Goal: Task Accomplishment & Management: Complete application form

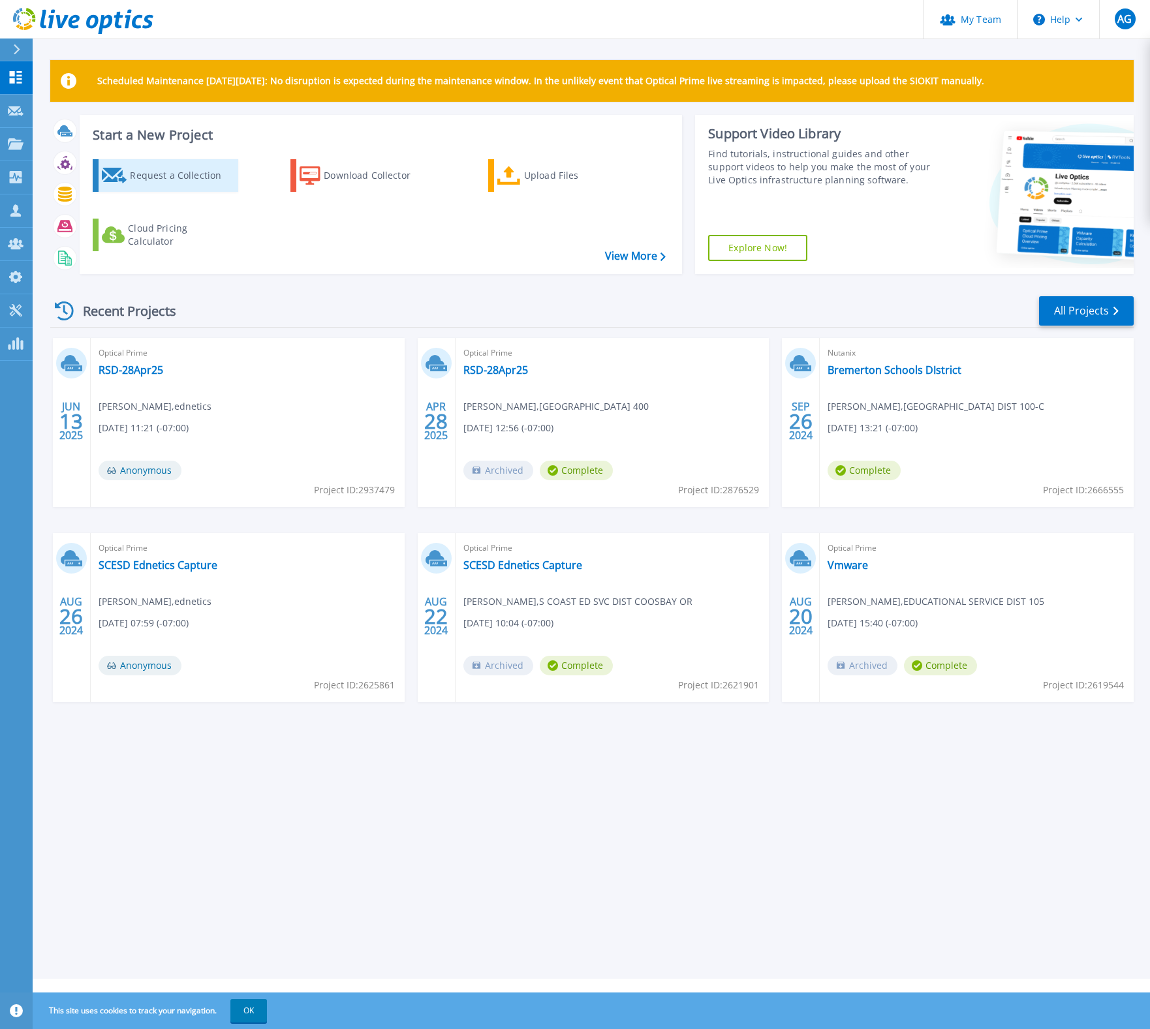
click at [188, 184] on div "Request a Collection" at bounding box center [182, 175] width 104 height 26
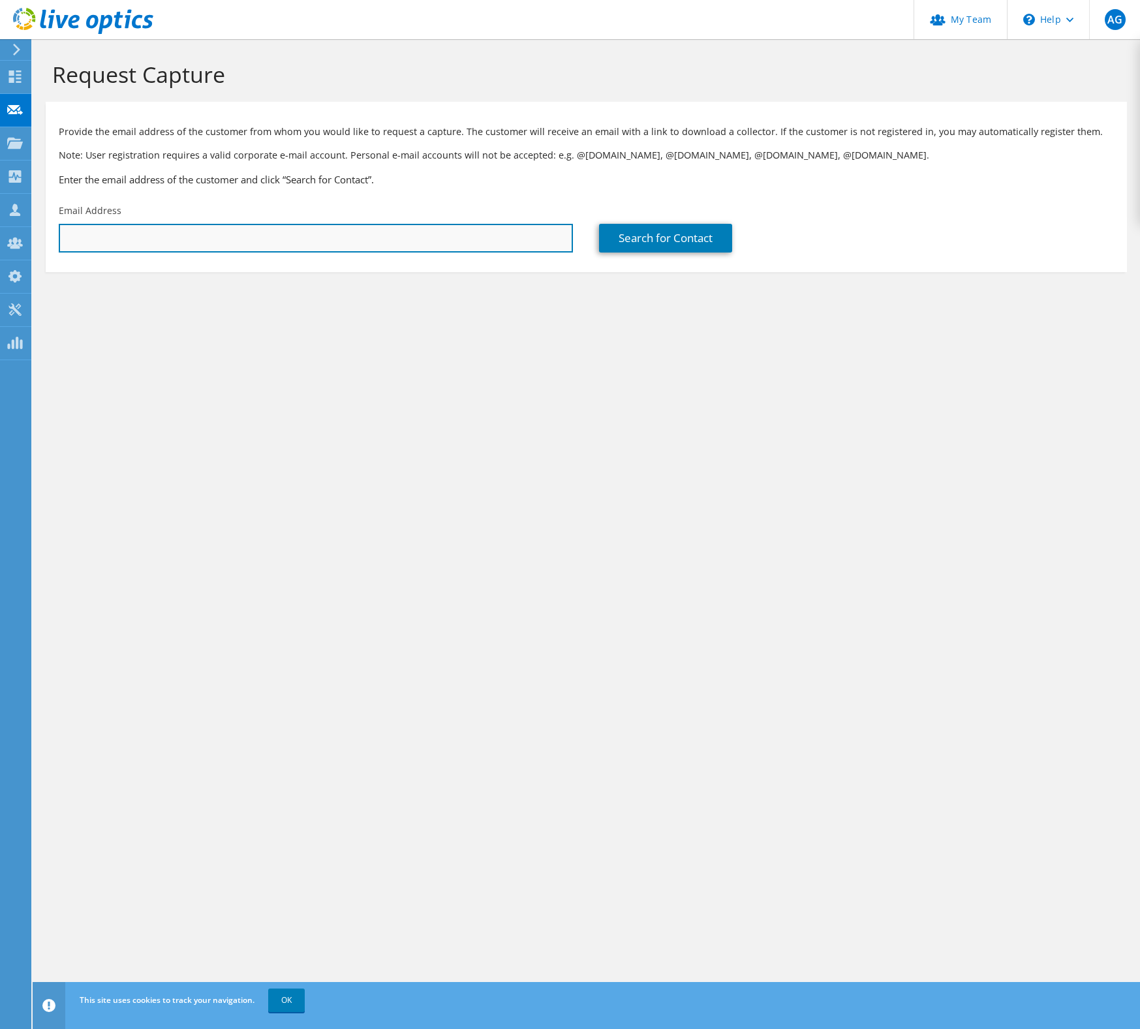
click at [174, 238] on input "text" at bounding box center [316, 238] width 514 height 29
paste input "[PERSON_NAME] <[EMAIL_ADDRESS][DOMAIN_NAME]>"
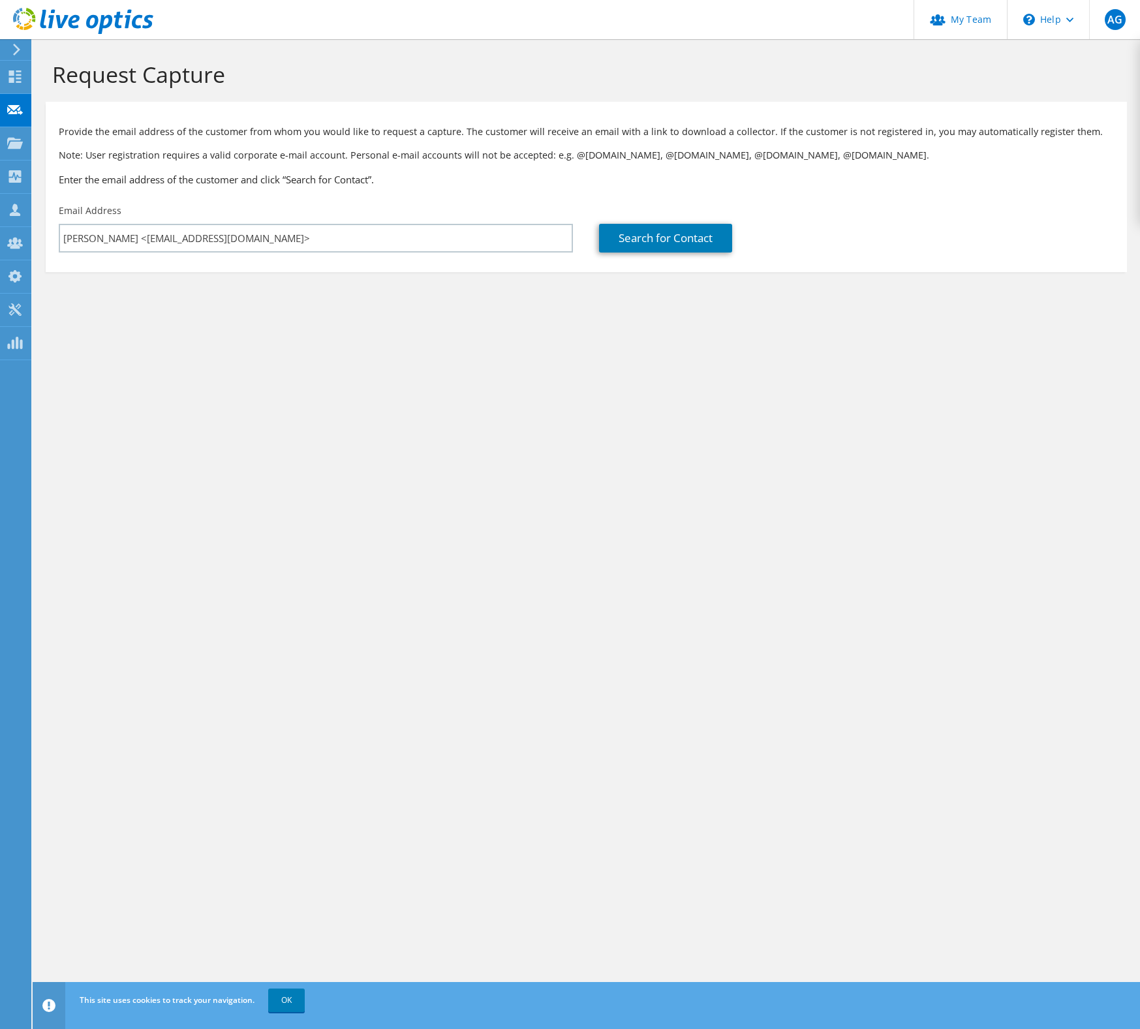
click at [492, 350] on div "Request Capture Provide the email address of the customer from whom you would l…" at bounding box center [586, 534] width 1107 height 990
click at [690, 239] on link "Search for Contact" at bounding box center [665, 238] width 133 height 29
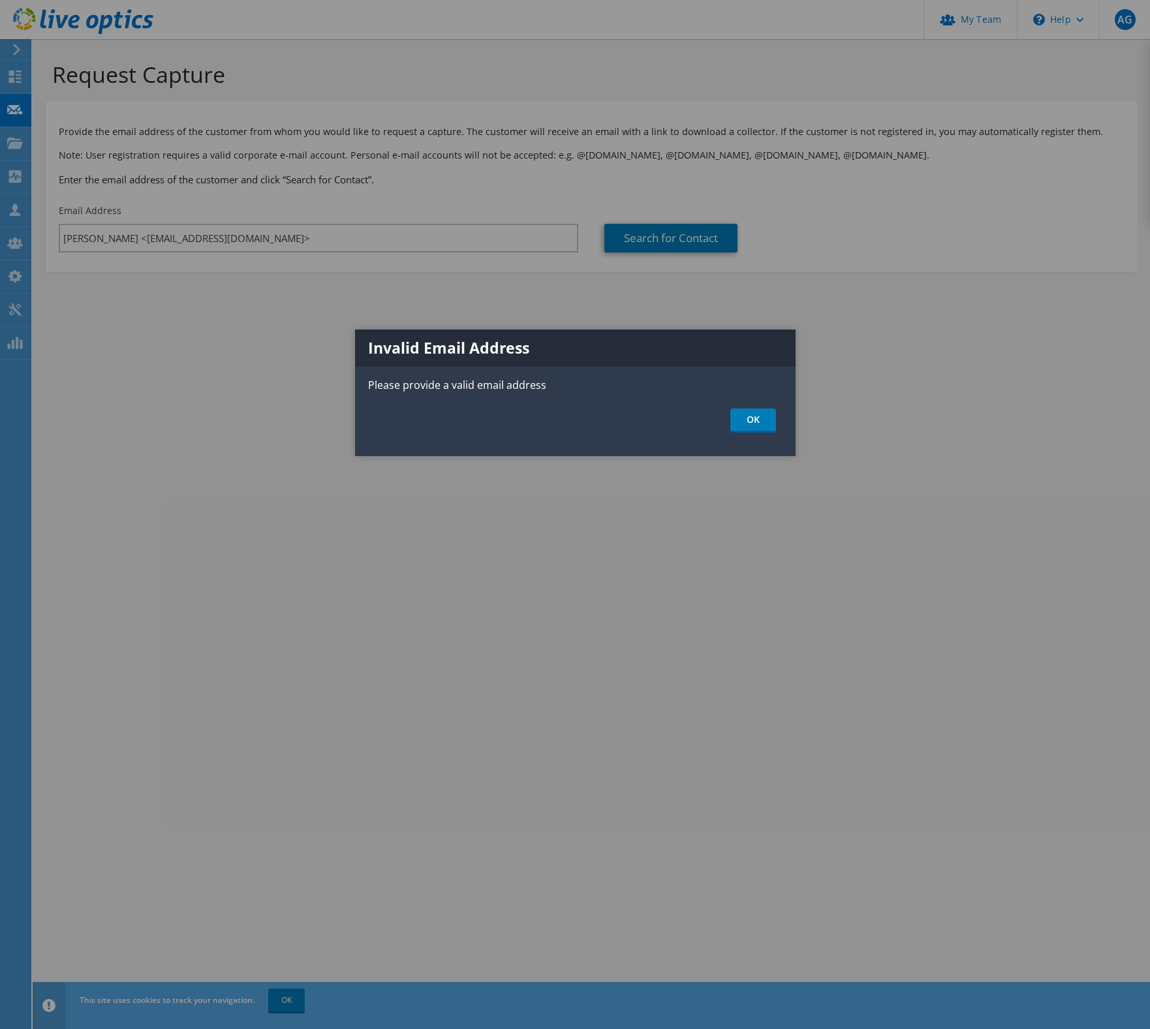
click at [763, 437] on div "Invalid Email Address Please provide a valid email address OK" at bounding box center [575, 393] width 440 height 127
click at [754, 420] on link "OK" at bounding box center [753, 420] width 46 height 24
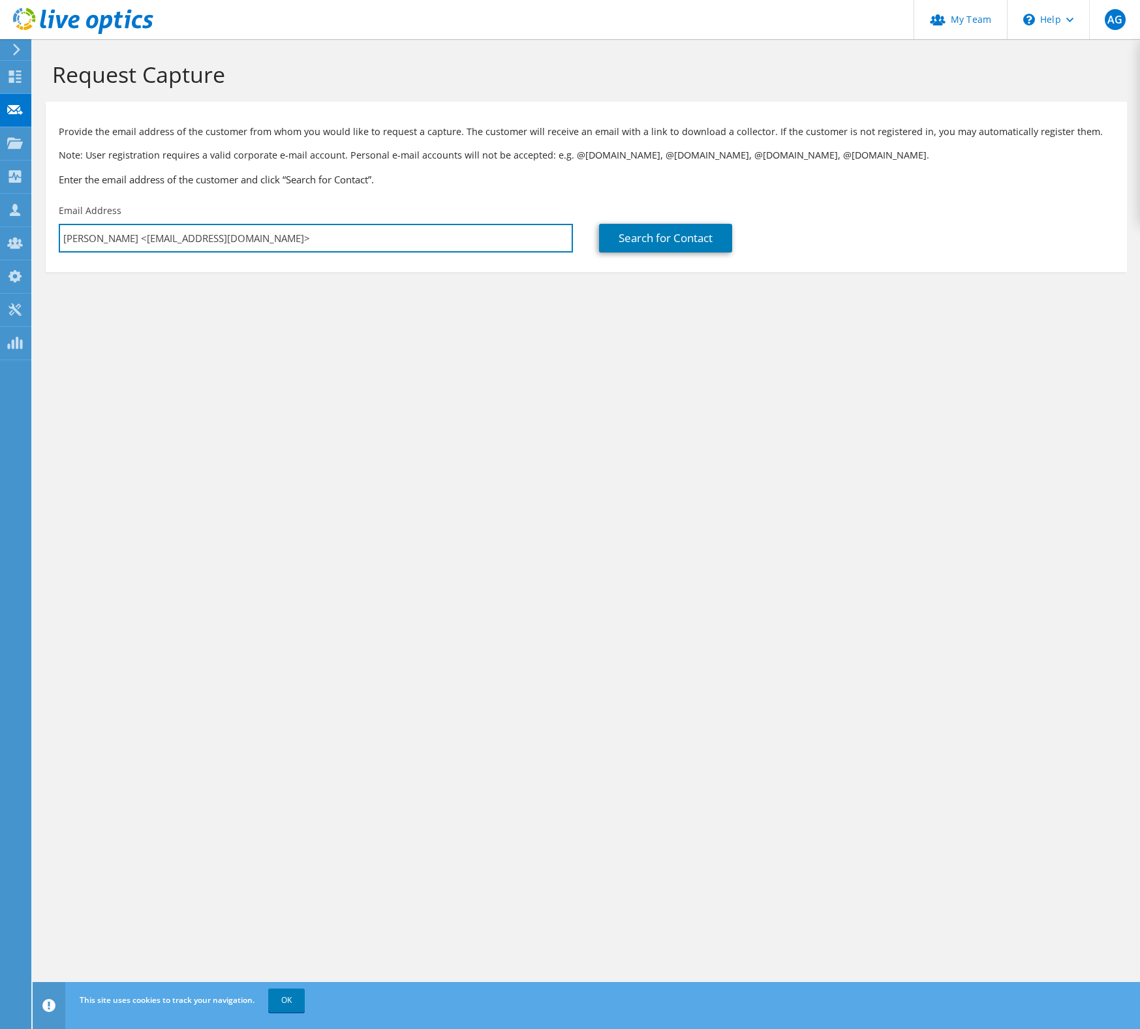
drag, startPoint x: 134, startPoint y: 236, endPoint x: 35, endPoint y: 224, distance: 100.4
click at [35, 224] on section "Request Capture Provide the email address of the customer from whom you would l…" at bounding box center [586, 188] width 1107 height 298
click at [270, 238] on input "[EMAIL_ADDRESS][DOMAIN_NAME]>" at bounding box center [316, 238] width 514 height 29
type input "[EMAIL_ADDRESS][DOMAIN_NAME]"
click at [649, 344] on div "Request Capture Provide the email address of the customer from whom you would l…" at bounding box center [586, 534] width 1107 height 990
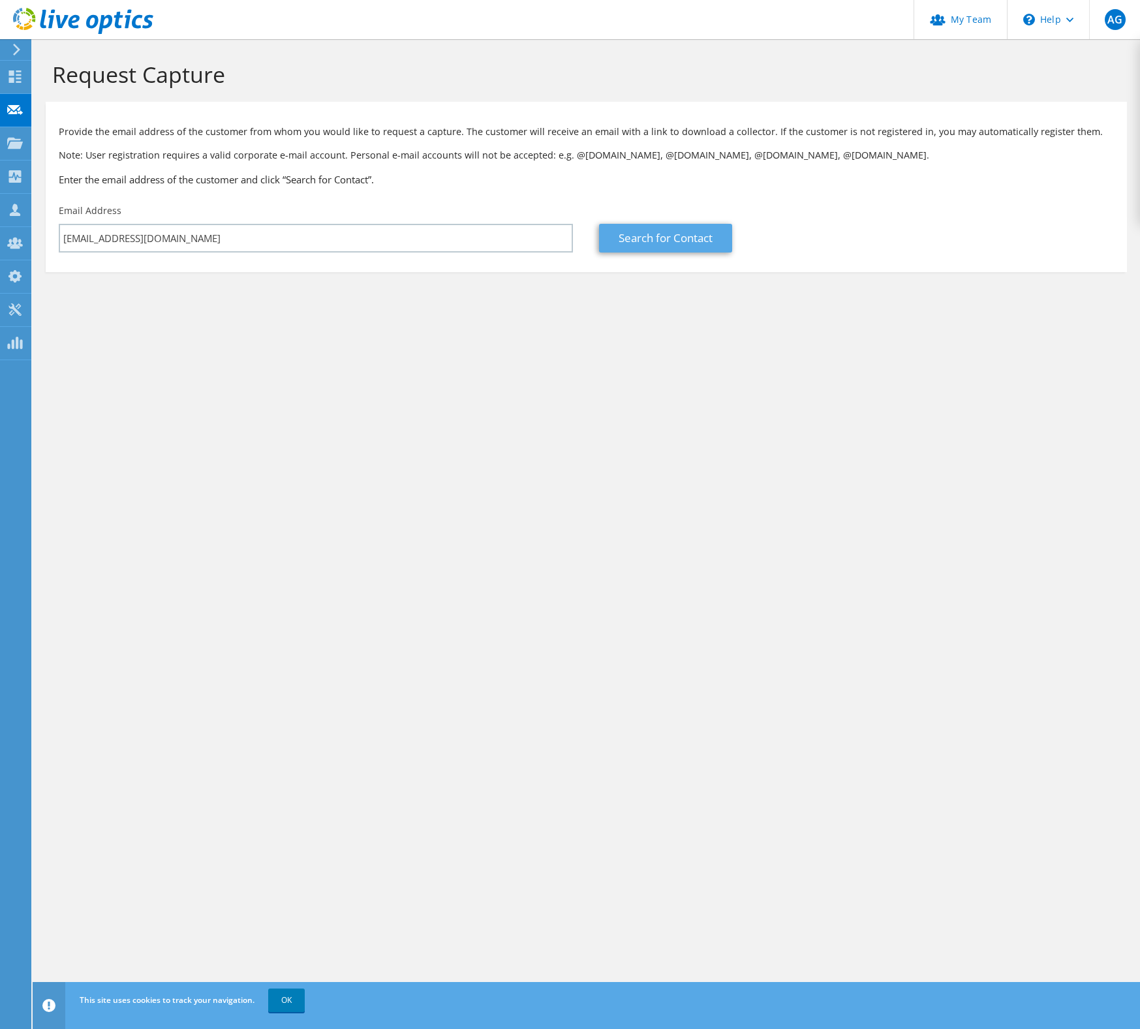
click at [651, 238] on link "Search for Contact" at bounding box center [665, 238] width 133 height 29
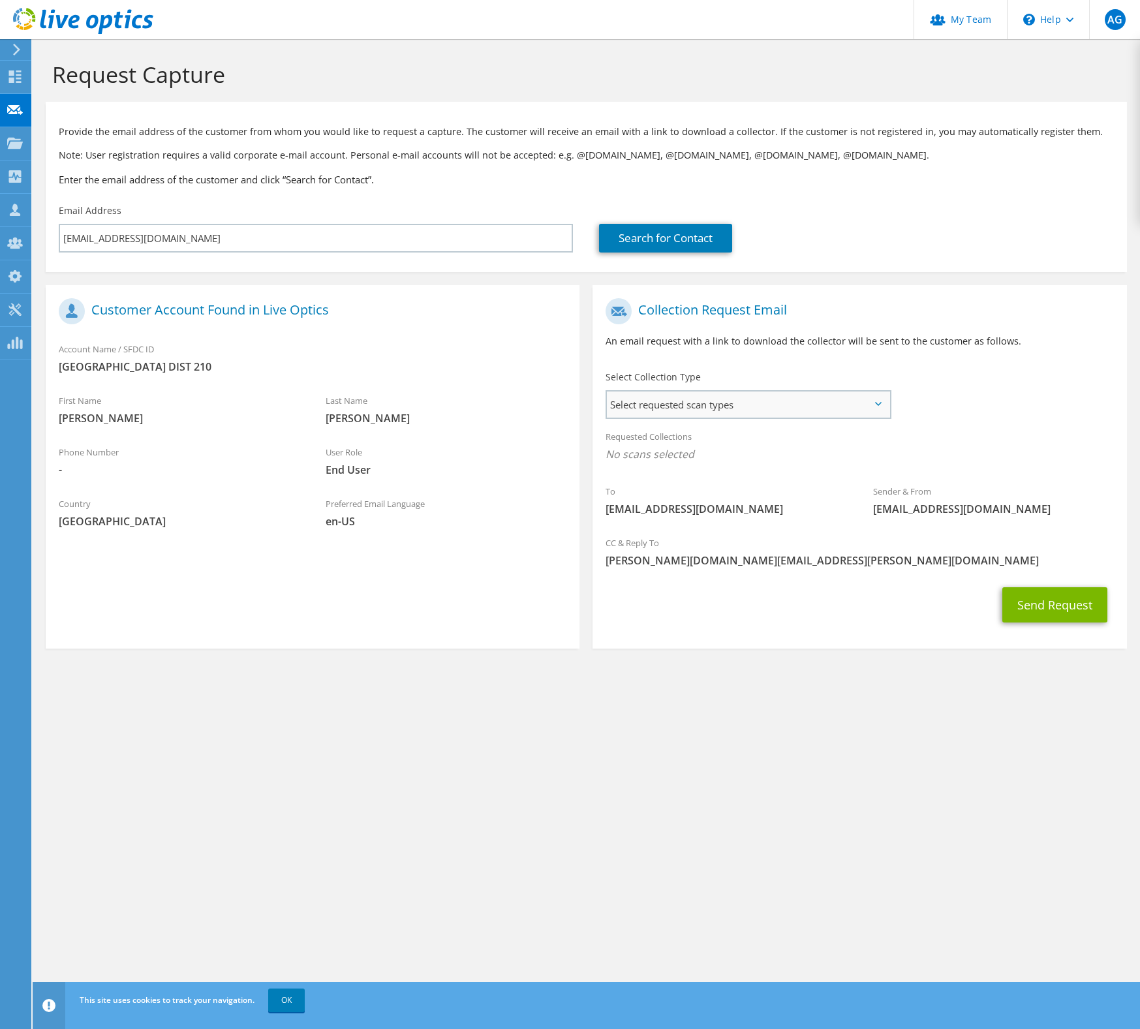
click at [836, 418] on div "Select requested scan types Server Virtualization Optical Prime AWS Nutanix SC" at bounding box center [749, 404] width 286 height 29
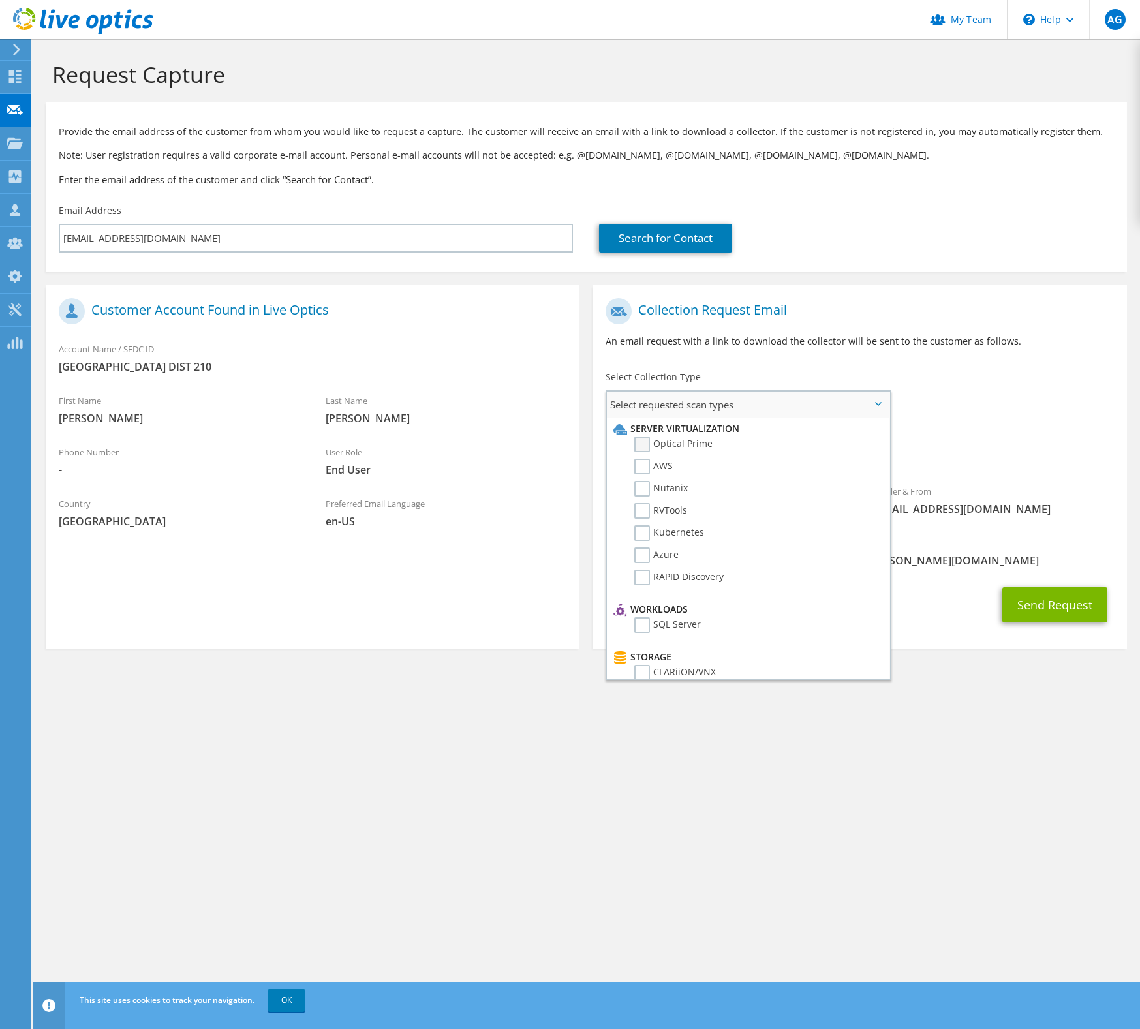
click at [646, 439] on label "Optical Prime" at bounding box center [673, 445] width 78 height 16
click at [0, 0] on input "Optical Prime" at bounding box center [0, 0] width 0 height 0
click at [482, 754] on div "Request Capture Provide the email address of the customer from whom you would l…" at bounding box center [586, 534] width 1107 height 990
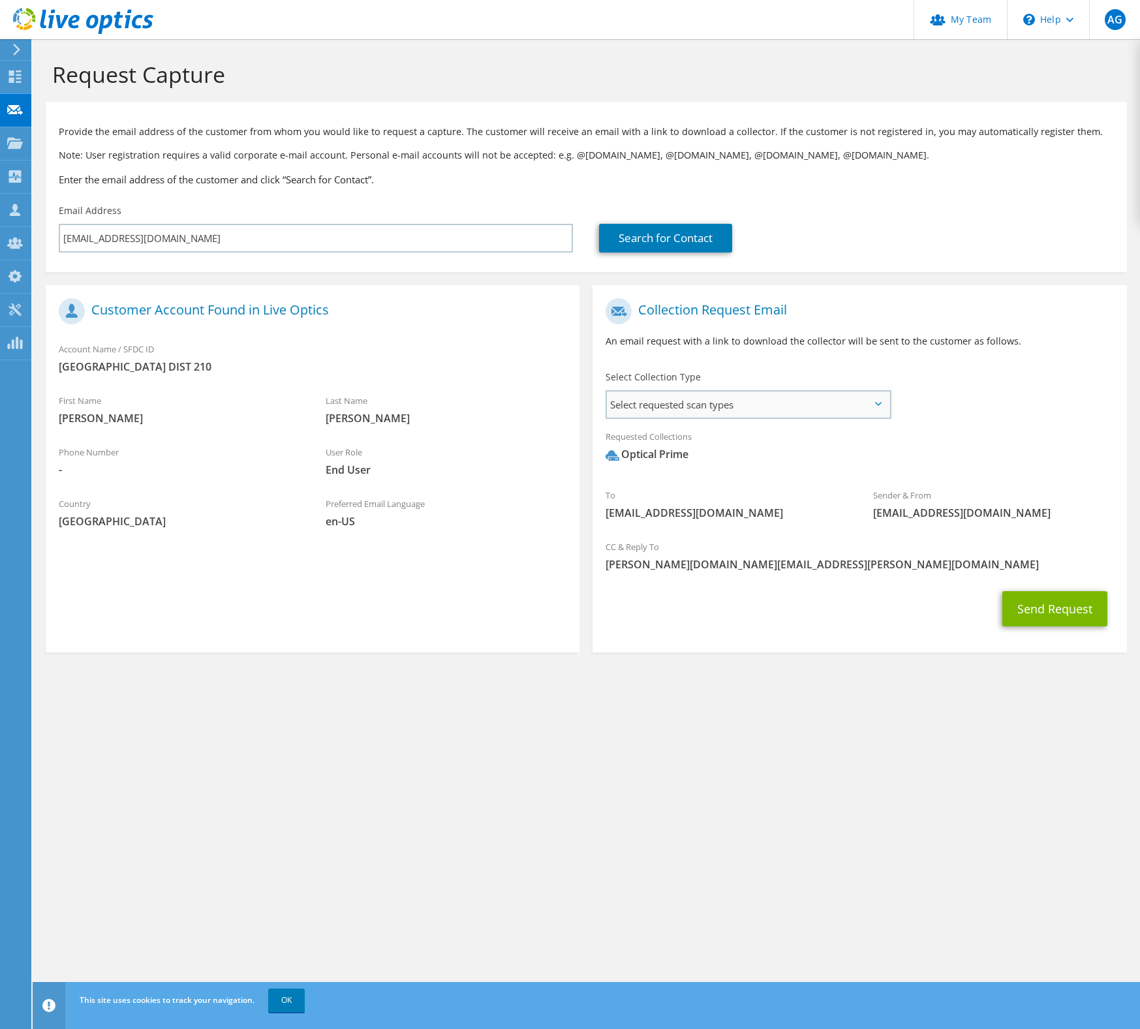
click at [748, 410] on span "Select requested scan types" at bounding box center [748, 404] width 283 height 26
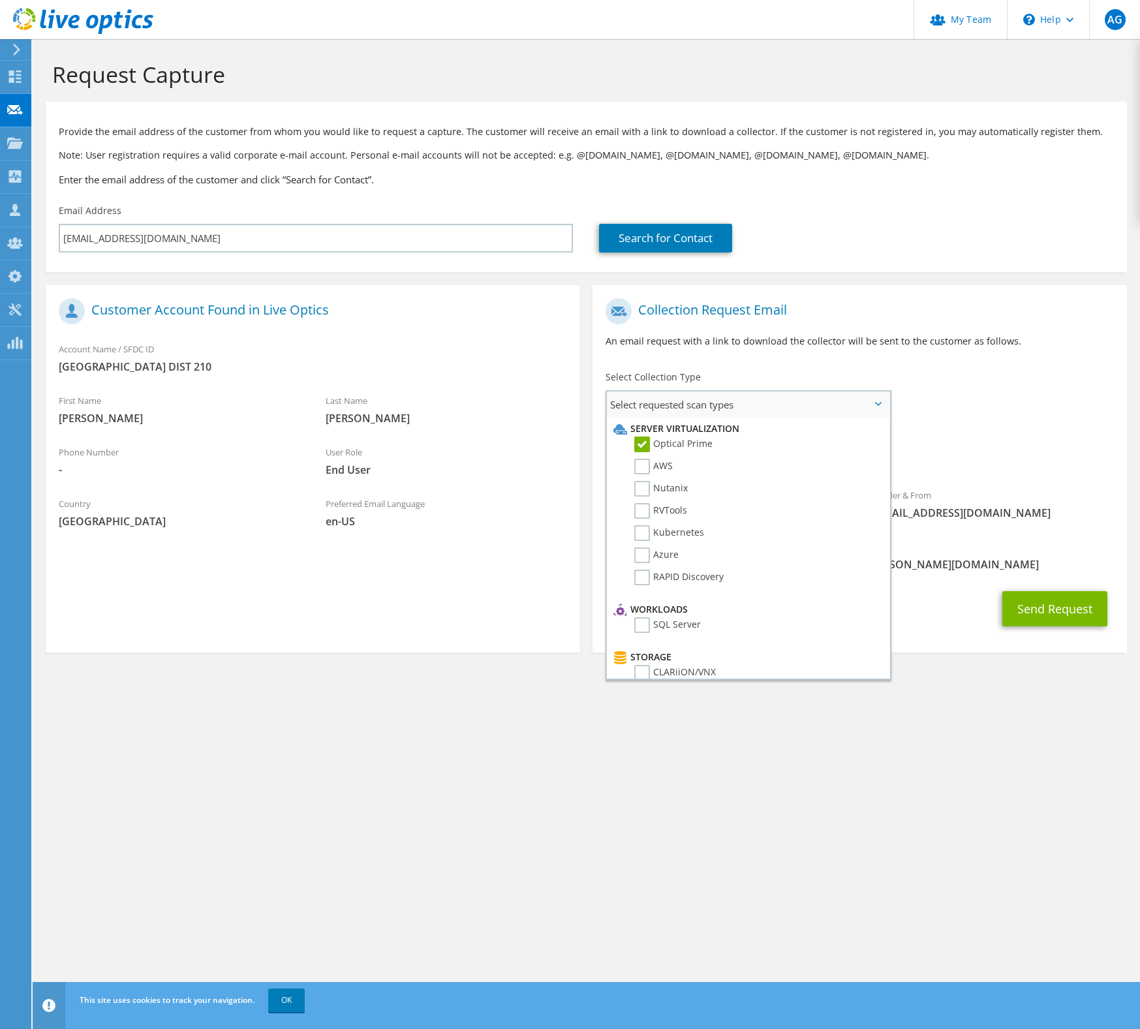
click at [748, 410] on span "Select requested scan types" at bounding box center [748, 404] width 283 height 26
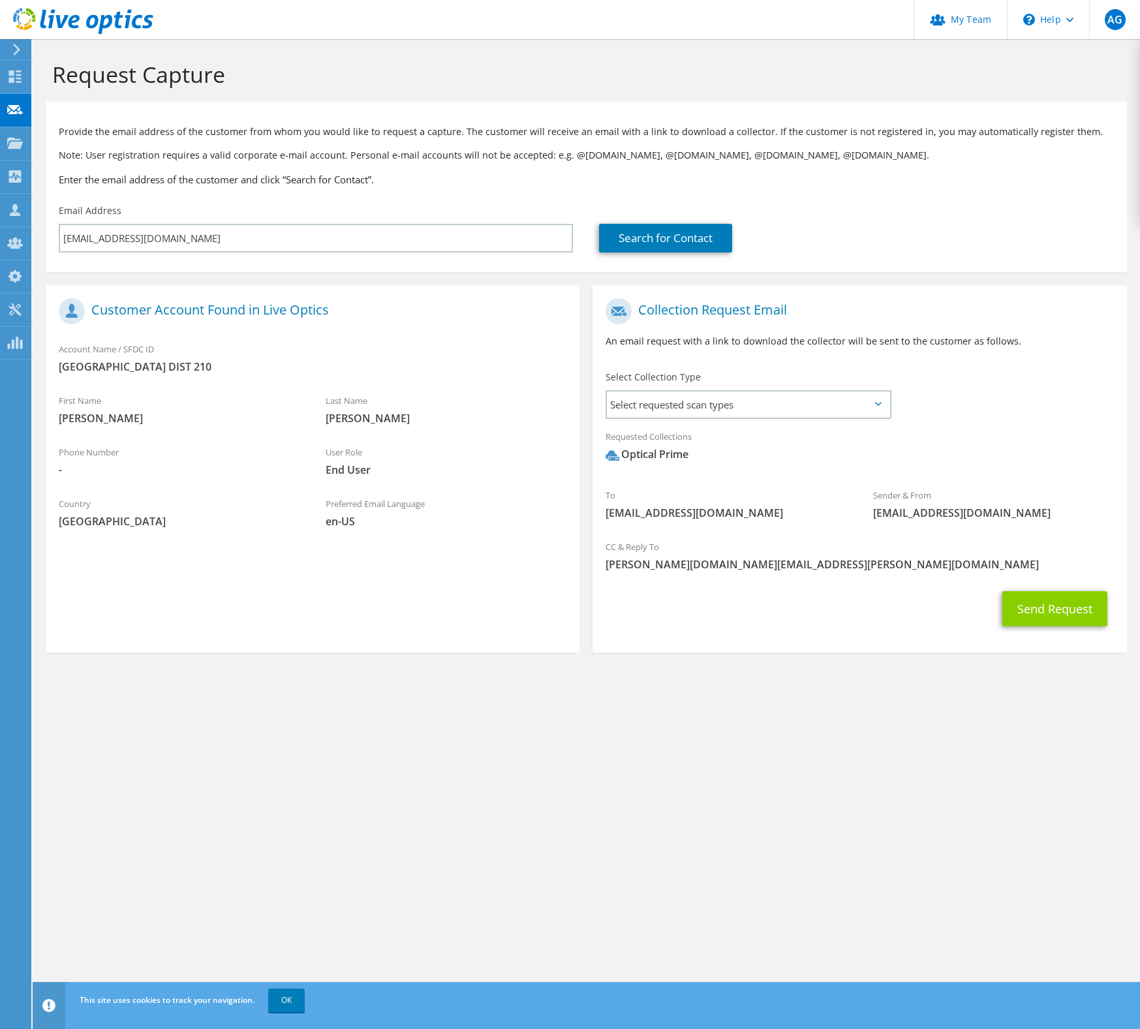
click at [1041, 609] on button "Send Request" at bounding box center [1054, 608] width 105 height 35
